Goal: Task Accomplishment & Management: Manage account settings

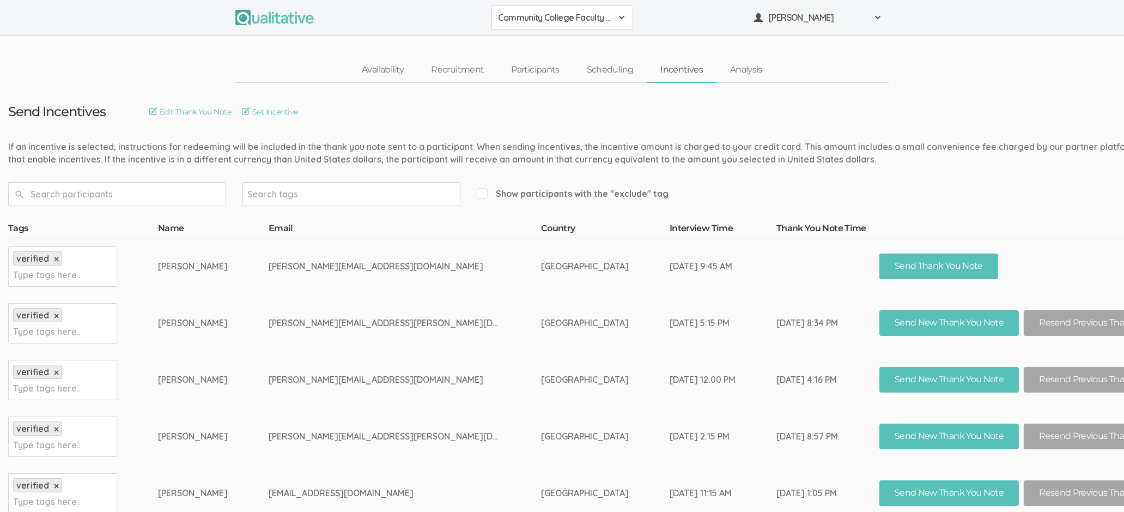
click at [683, 59] on link "Incentives" at bounding box center [682, 69] width 70 height 23
click at [683, 75] on link "Incentives" at bounding box center [682, 69] width 70 height 23
click at [218, 108] on link "Edit Thank You Note" at bounding box center [190, 112] width 82 height 12
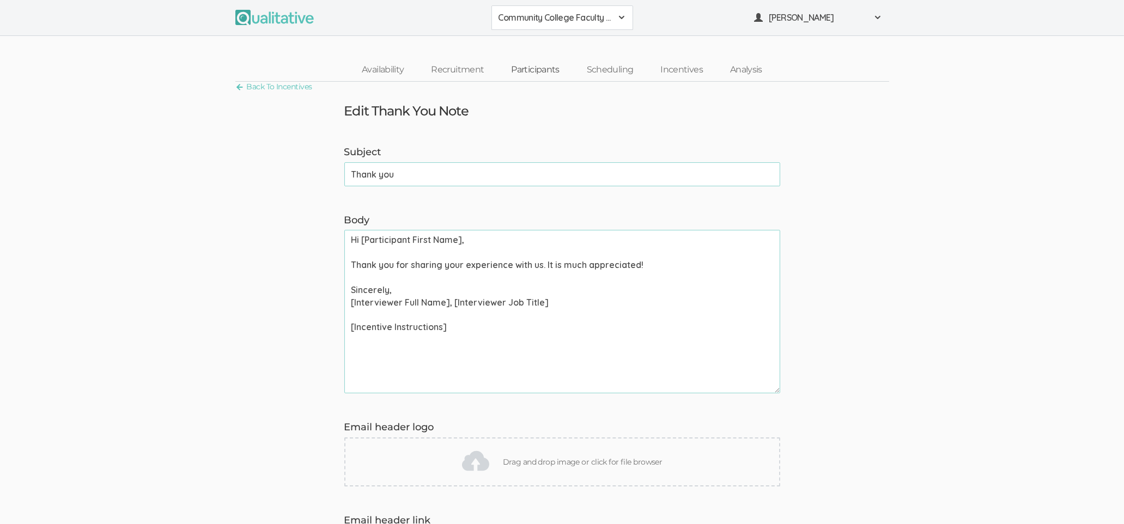
click at [525, 62] on link "Participants" at bounding box center [534, 69] width 75 height 23
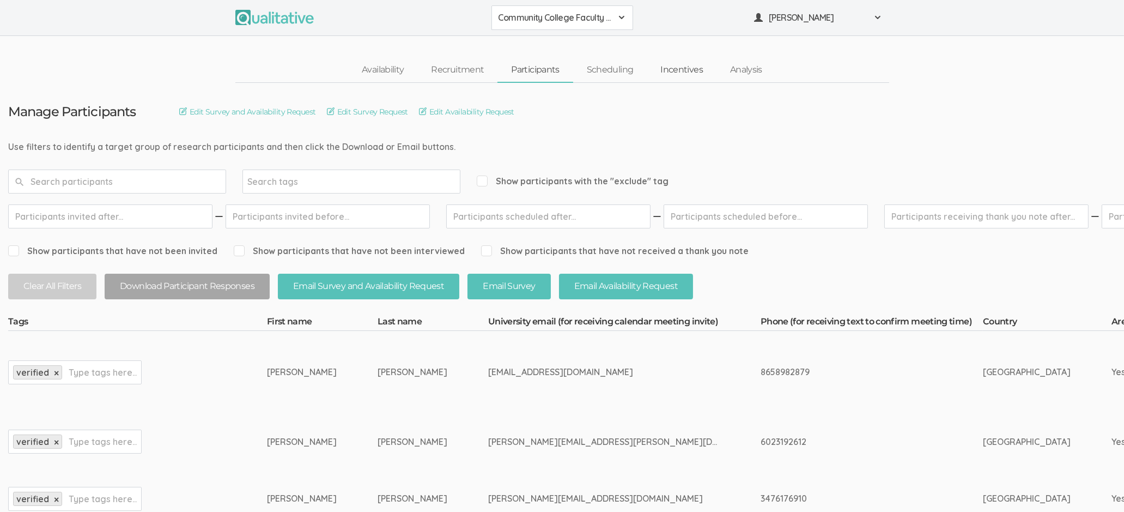
click at [695, 80] on link "Incentives" at bounding box center [682, 69] width 70 height 23
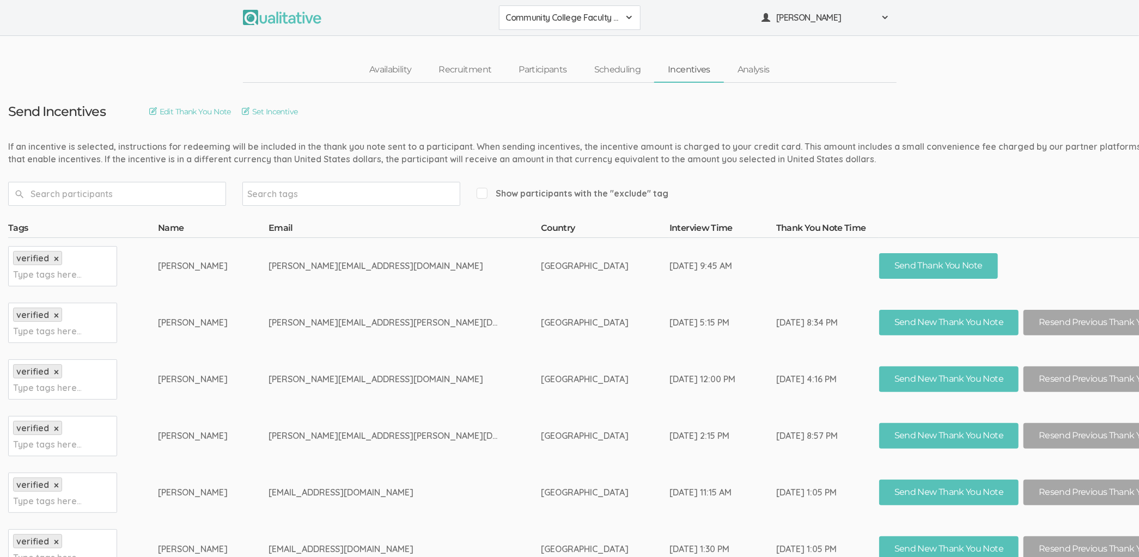
click at [684, 63] on link "Incentives" at bounding box center [689, 69] width 70 height 23
click at [268, 110] on link "Set Incentive" at bounding box center [270, 112] width 56 height 12
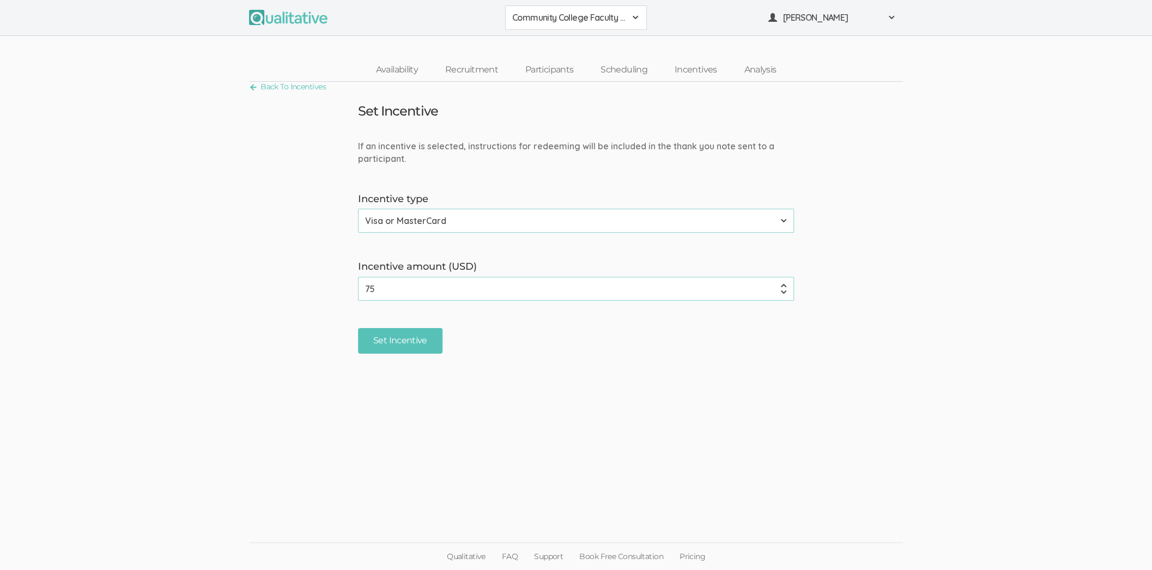
click at [498, 213] on select "None Amazon Gift Card Visa or MasterCard" at bounding box center [576, 221] width 436 height 24
select select "1"
click at [358, 209] on select "None Amazon Gift Card Visa or MasterCard" at bounding box center [576, 221] width 436 height 24
click at [399, 341] on input "Set Incentive" at bounding box center [400, 341] width 84 height 26
click at [410, 337] on input "Set Incentive" at bounding box center [400, 341] width 84 height 26
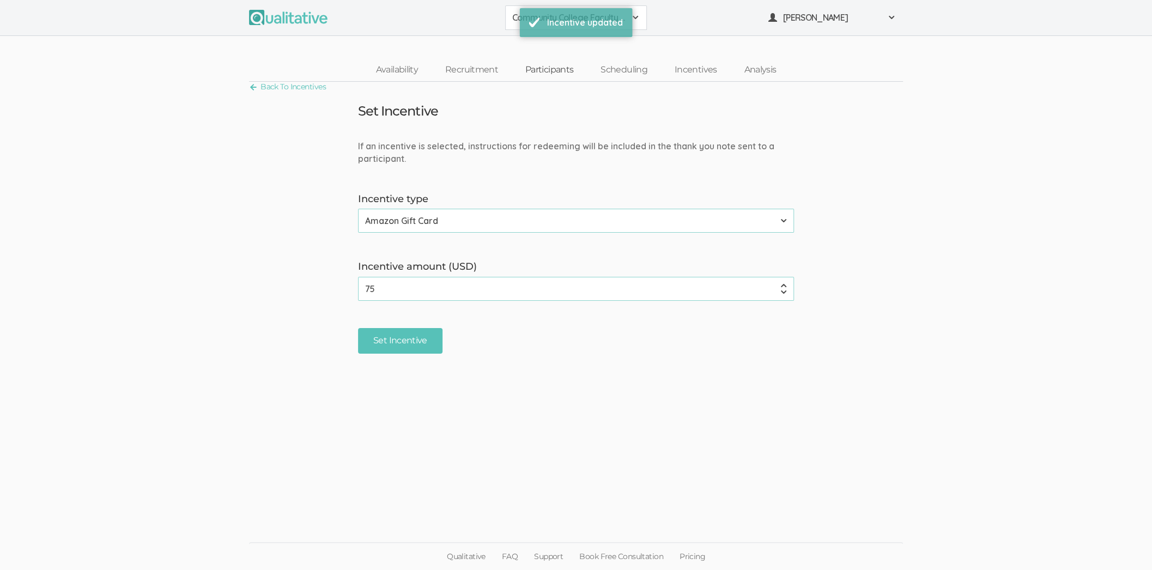
click at [534, 72] on link "Participants" at bounding box center [549, 69] width 75 height 23
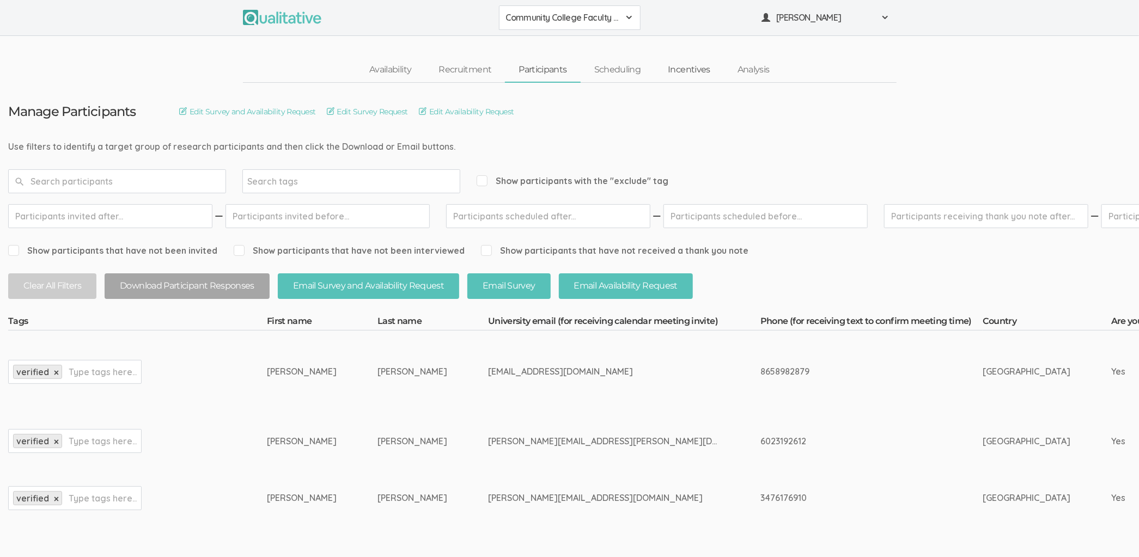
click at [672, 66] on link "Incentives" at bounding box center [689, 69] width 70 height 23
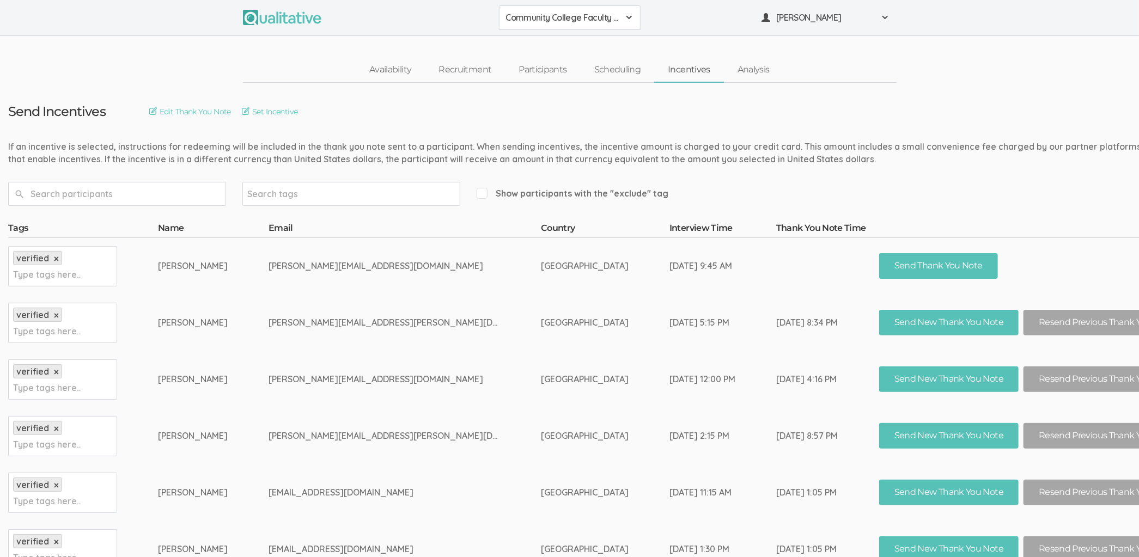
scroll to position [0, 22]
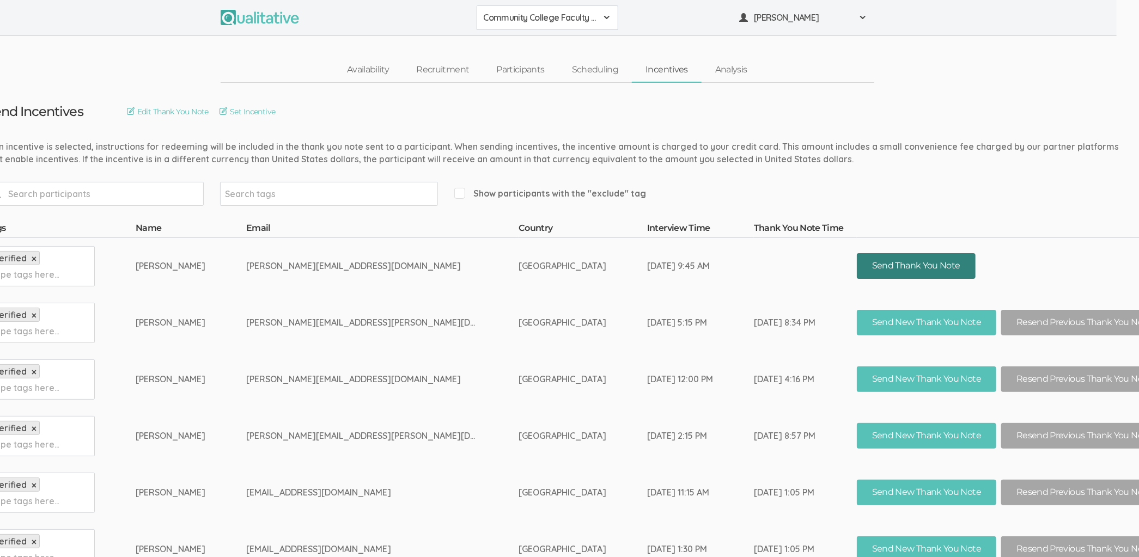
click at [857, 266] on button "Send Thank You Note" at bounding box center [916, 266] width 119 height 26
